Goal: Task Accomplishment & Management: Manage account settings

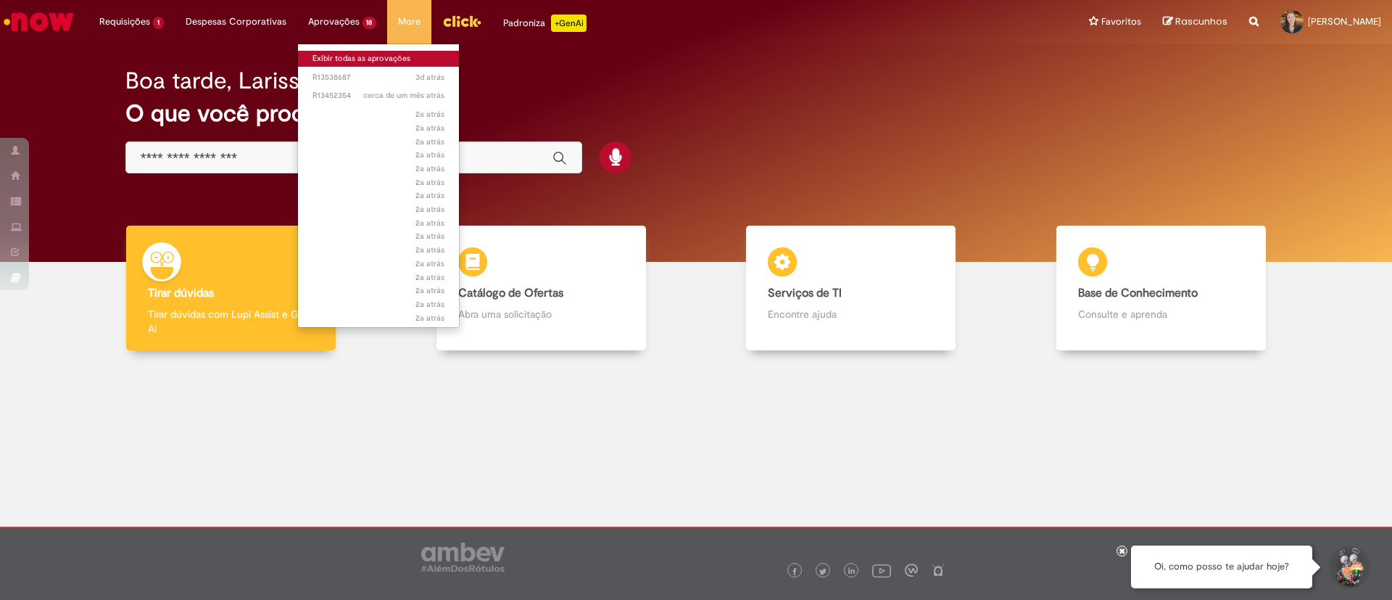
click at [339, 59] on link "Exibir todas as aprovações" at bounding box center [379, 59] width 162 height 16
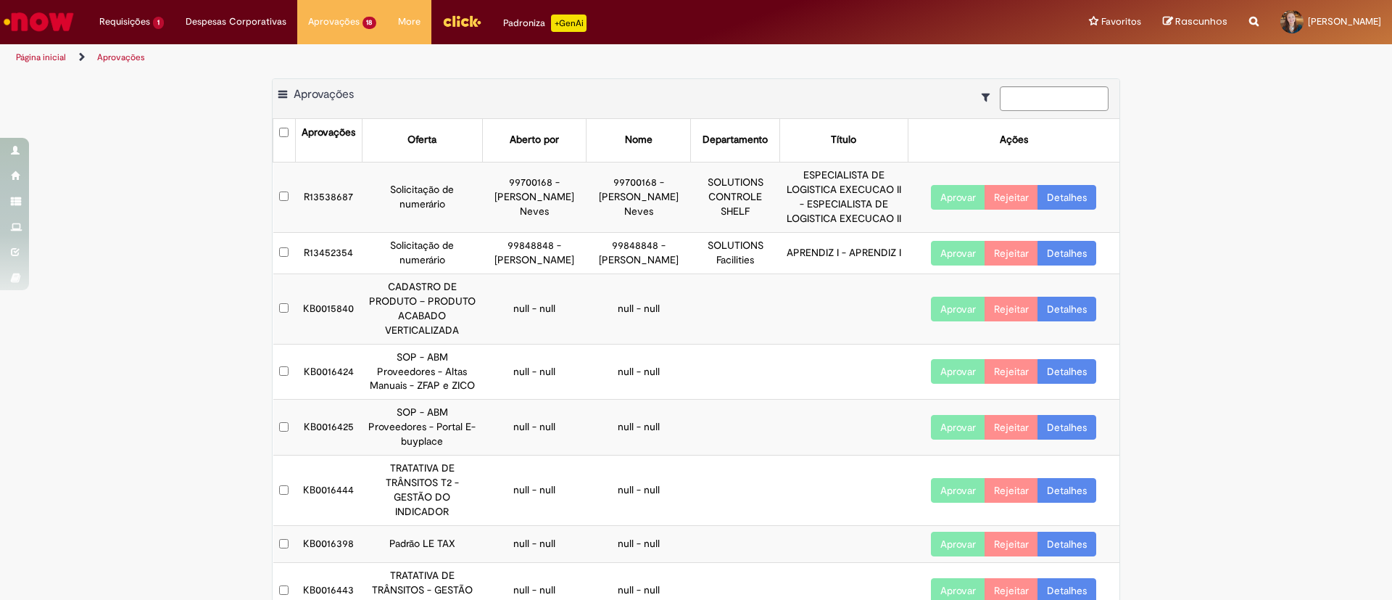
click at [780, 195] on td "ESPECIALISTA DE LOGISTICA EXECUCAO II - ESPECIALISTA DE LOGISTICA EXECUCAO II" at bounding box center [844, 197] width 128 height 70
click at [1083, 190] on link "Detalhes" at bounding box center [1067, 197] width 59 height 25
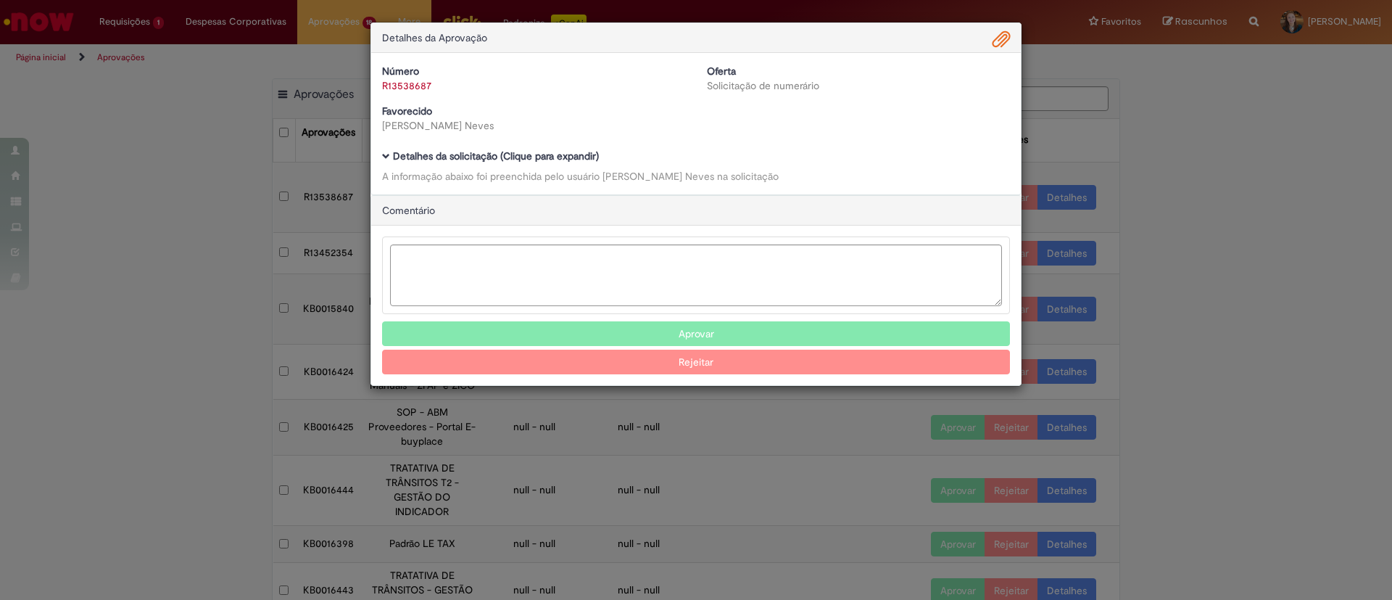
click at [554, 157] on b "Detalhes da solicitação (Clique para expandir)" at bounding box center [496, 155] width 206 height 13
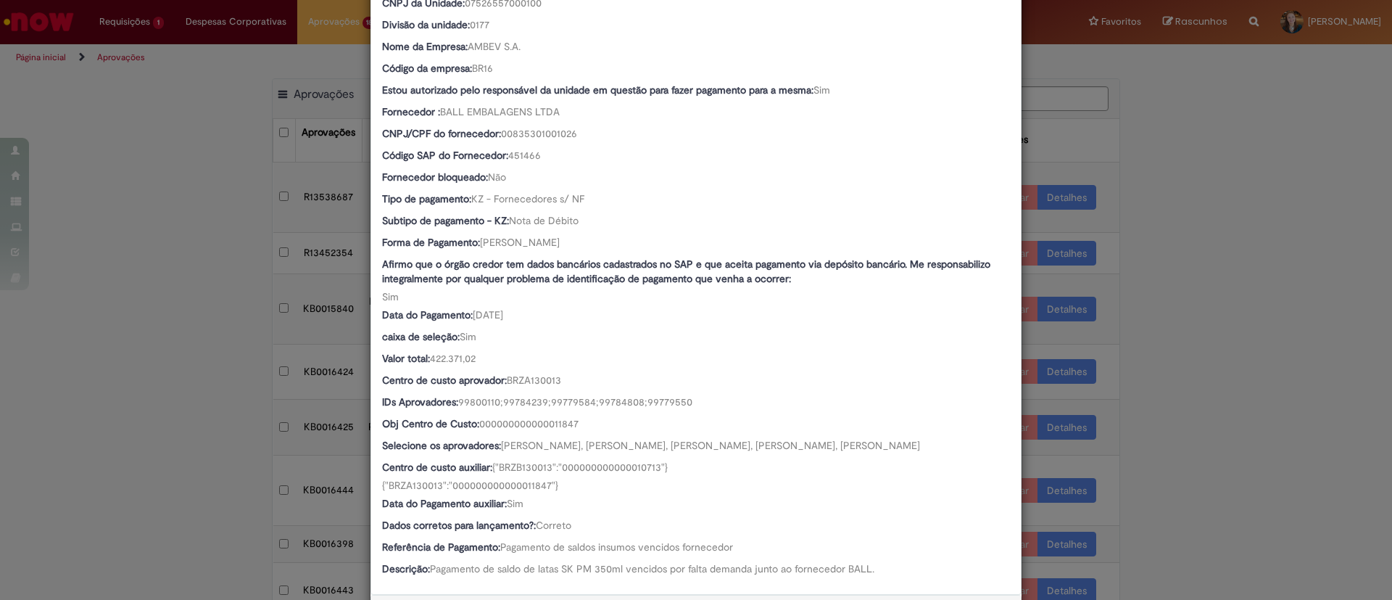
scroll to position [653, 0]
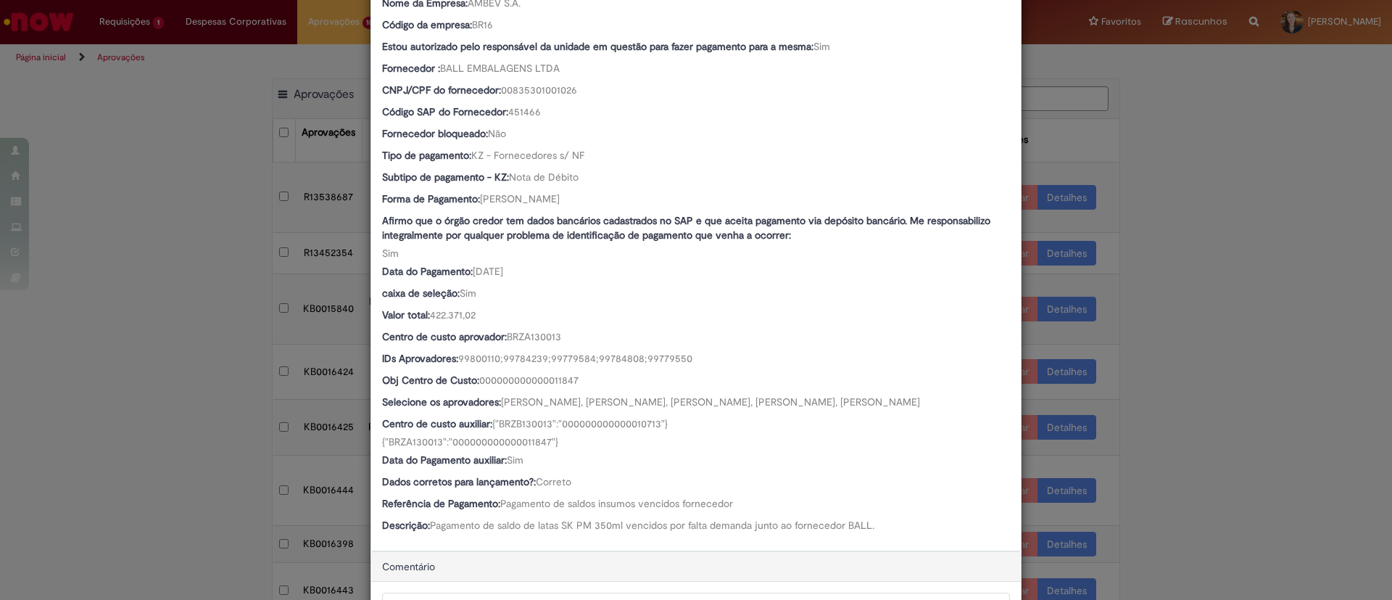
drag, startPoint x: 375, startPoint y: 403, endPoint x: 550, endPoint y: 426, distance: 177.0
click at [550, 413] on div "Selecione os aprovadores: [PERSON_NAME], [PERSON_NAME], [PERSON_NAME], [PERSON_…" at bounding box center [696, 403] width 628 height 18
copy div "Selecione os aprovadores: [PERSON_NAME], [PERSON_NAME], [PERSON_NAME], [PERSON_…"
click at [431, 449] on div "Centro de custo auxiliar: {"BRZB130013":"000000000000010713"} {"BRZA130013":"00…" at bounding box center [696, 432] width 628 height 33
